Goal: Transaction & Acquisition: Purchase product/service

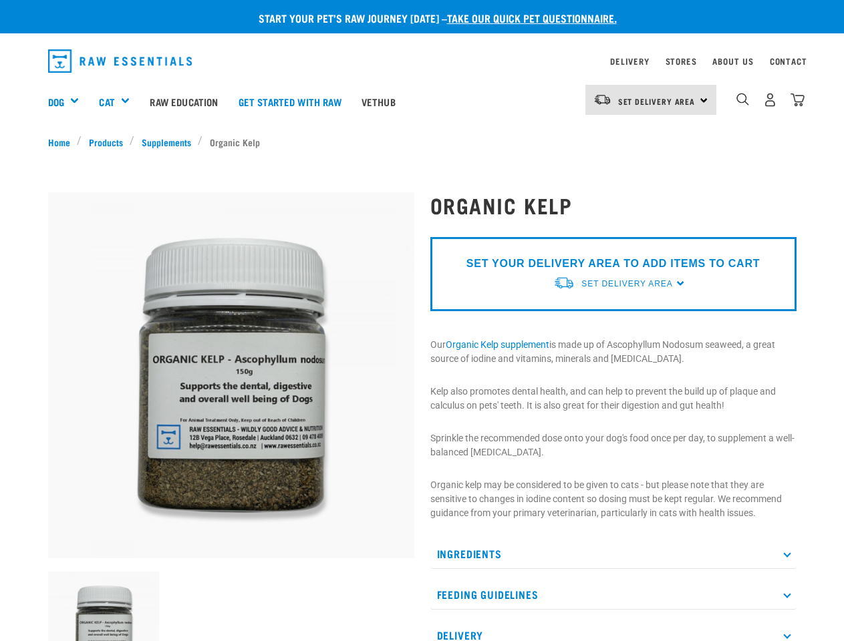
click at [69, 102] on div "Dog" at bounding box center [68, 101] width 41 height 53
click at [120, 102] on div "Cat" at bounding box center [119, 101] width 41 height 53
click at [651, 100] on span "Set Delivery Area" at bounding box center [656, 101] width 77 height 5
click at [742, 100] on img "dropdown navigation" at bounding box center [742, 99] width 13 height 13
click at [104, 607] on img at bounding box center [104, 628] width 112 height 112
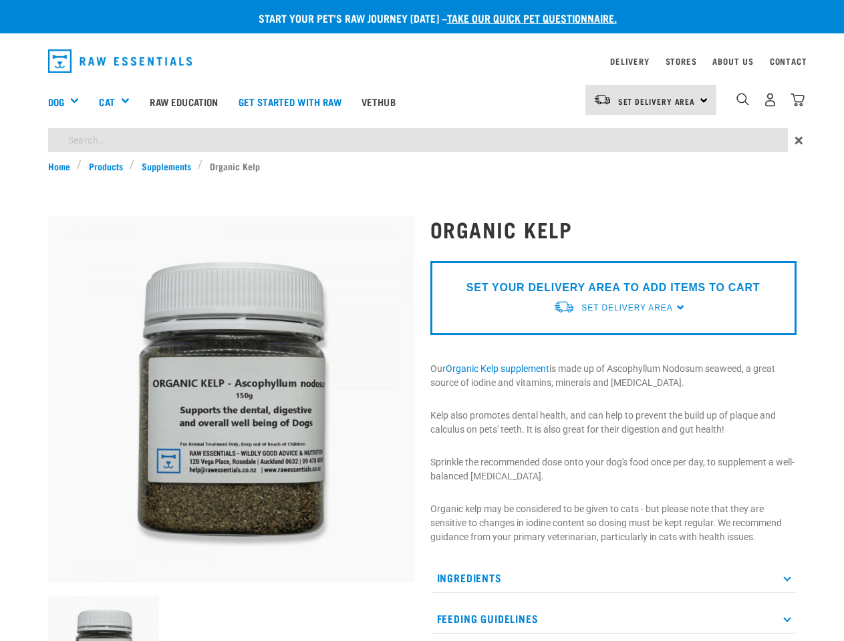
click at [613, 284] on p "SET YOUR DELIVERY AREA TO ADD ITEMS TO CART" at bounding box center [612, 288] width 293 height 16
click at [613, 554] on div "Organic Kelp" at bounding box center [613, 457] width 382 height 519
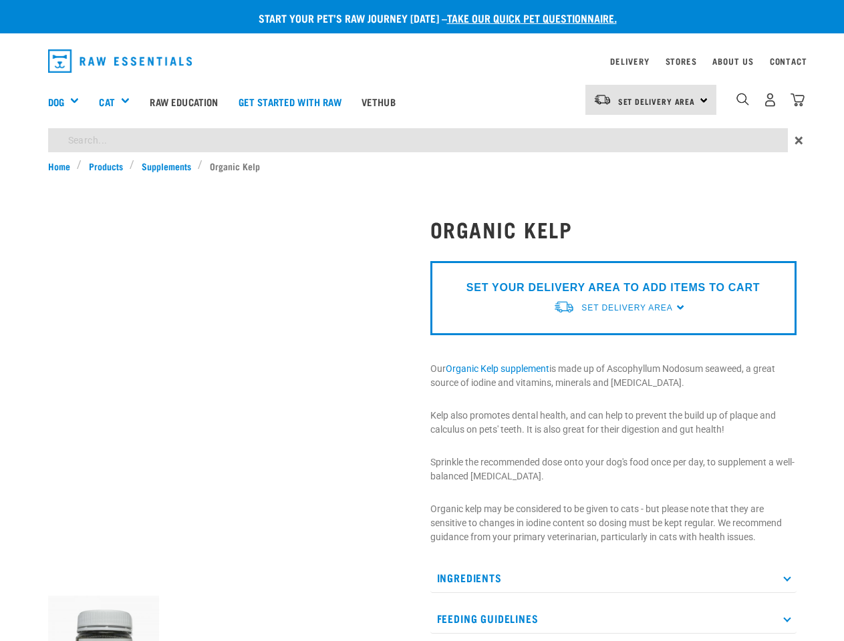
click at [613, 595] on div "Ingredients Adcophyllum Nodosum Seaweed (harvested in [GEOGRAPHIC_DATA]) Feedin…" at bounding box center [613, 619] width 366 height 112
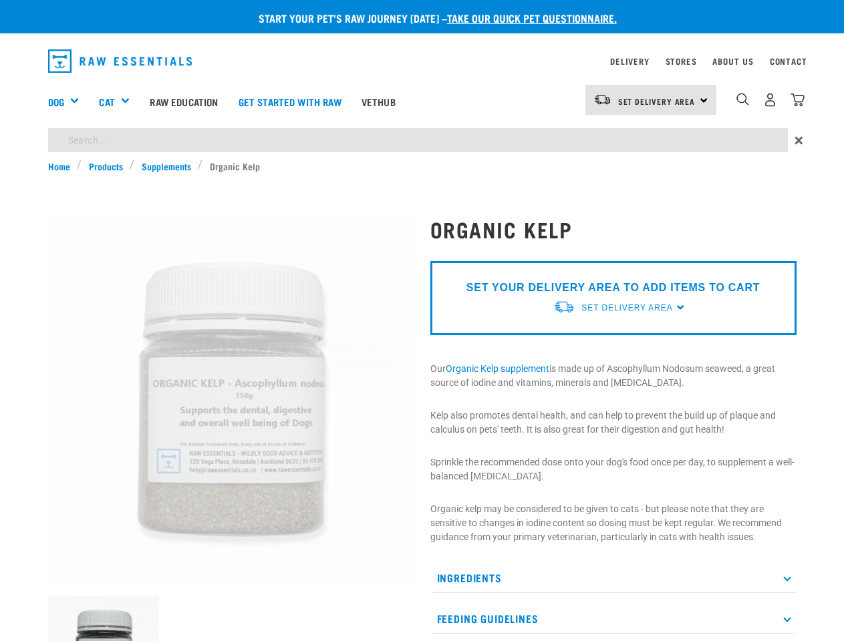
click at [613, 631] on p "Feeding Guidelines" at bounding box center [613, 619] width 366 height 30
